Goal: Task Accomplishment & Management: Manage account settings

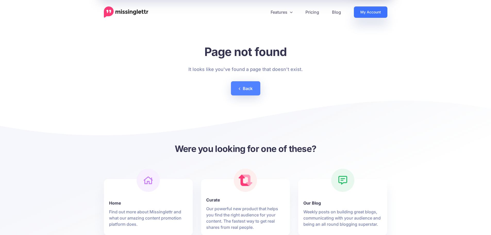
click at [367, 12] on link "My Account" at bounding box center [370, 11] width 33 height 11
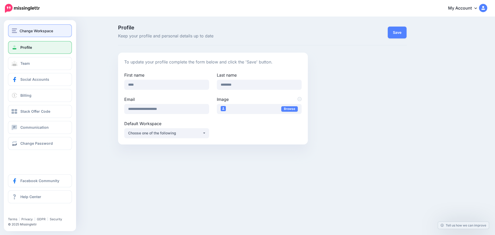
click at [32, 29] on span "Change Workspace" at bounding box center [36, 31] width 33 height 6
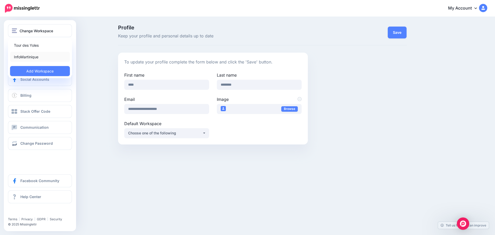
click at [32, 57] on link "InfoMartinique" at bounding box center [40, 57] width 60 height 10
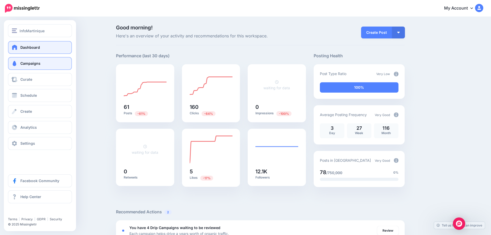
click at [34, 65] on span "Campaigns" at bounding box center [30, 63] width 20 height 4
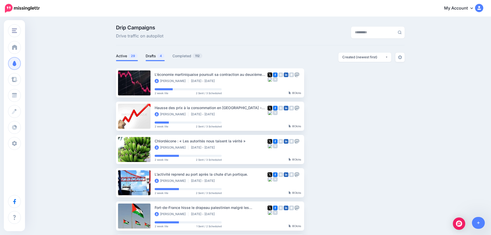
click at [156, 56] on link "Drafts 4" at bounding box center [155, 56] width 19 height 6
